Goal: Information Seeking & Learning: Find specific fact

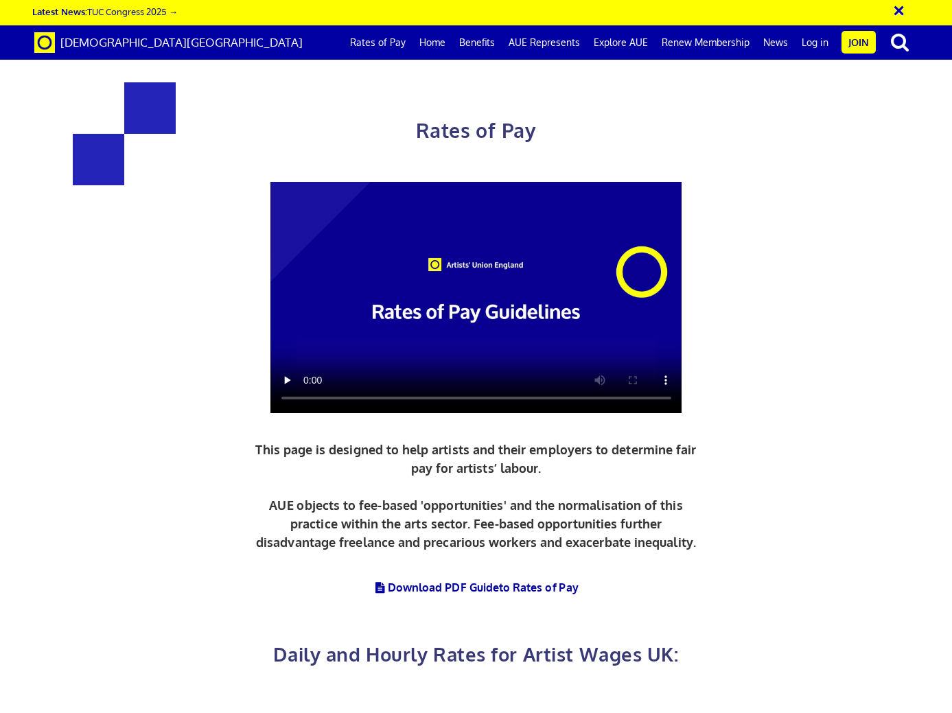
scroll to position [503, 0]
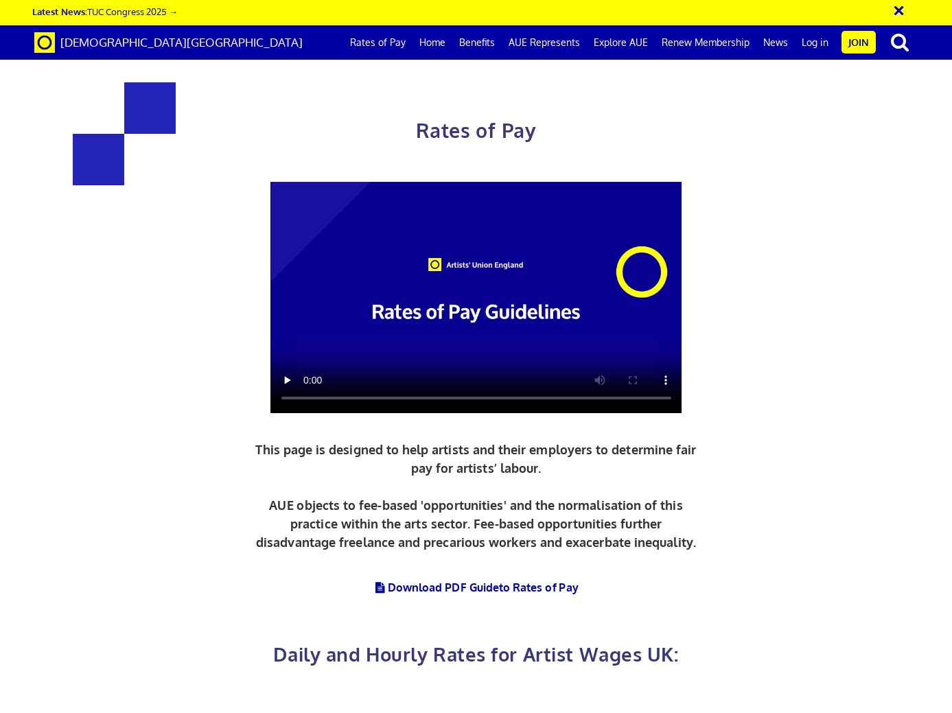
scroll to position [582, 0]
drag, startPoint x: 734, startPoint y: 439, endPoint x: 728, endPoint y: 413, distance: 26.1
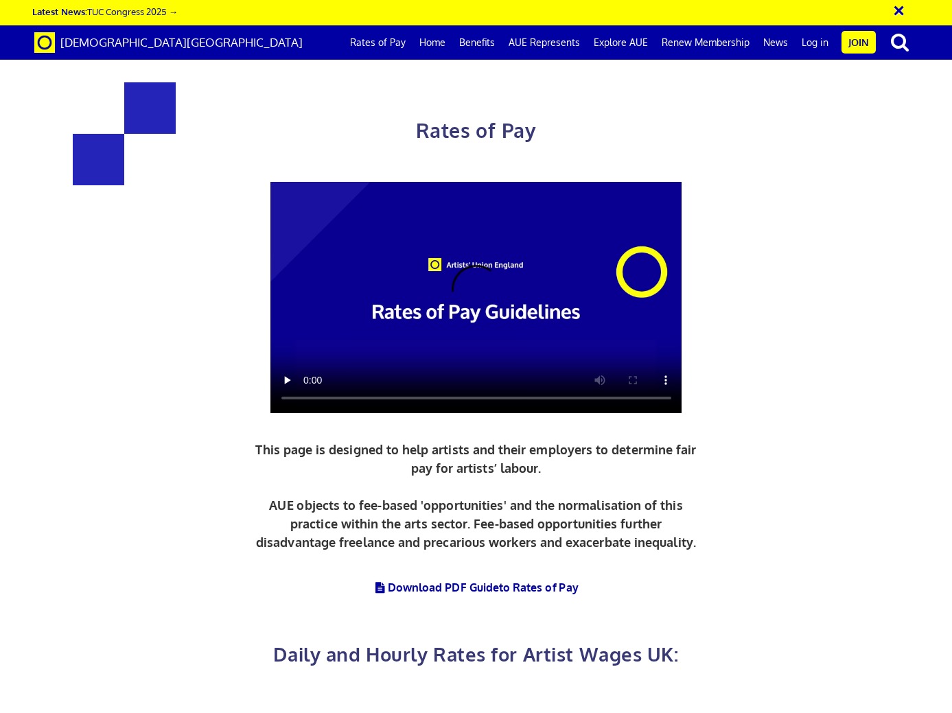
click at [441, 643] on span "Daily and Hourly Rates for Artist Wages UK:" at bounding box center [475, 654] width 405 height 23
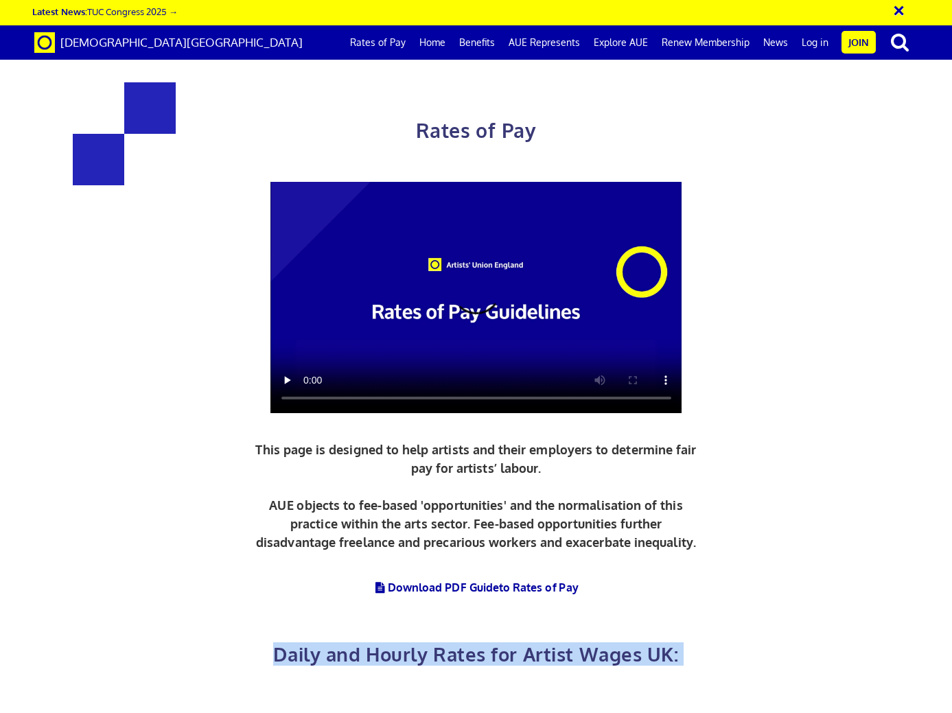
click at [442, 643] on span "Daily and Hourly Rates for Artist Wages UK:" at bounding box center [475, 654] width 405 height 23
